Goal: Navigation & Orientation: Find specific page/section

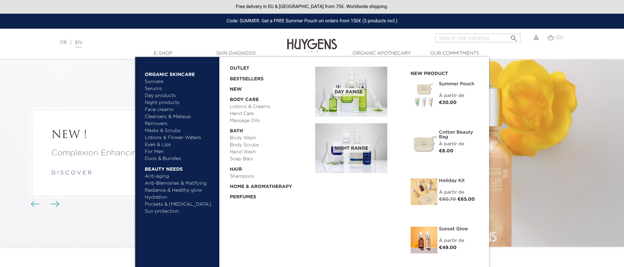
click at [167, 93] on link "Day products" at bounding box center [180, 95] width 70 height 7
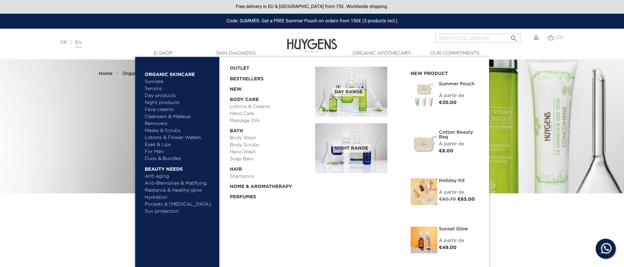
click at [166, 110] on link "Face creams" at bounding box center [180, 109] width 70 height 7
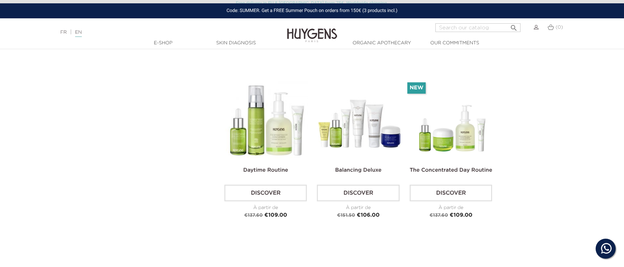
scroll to position [1085, 0]
